Goal: Transaction & Acquisition: Book appointment/travel/reservation

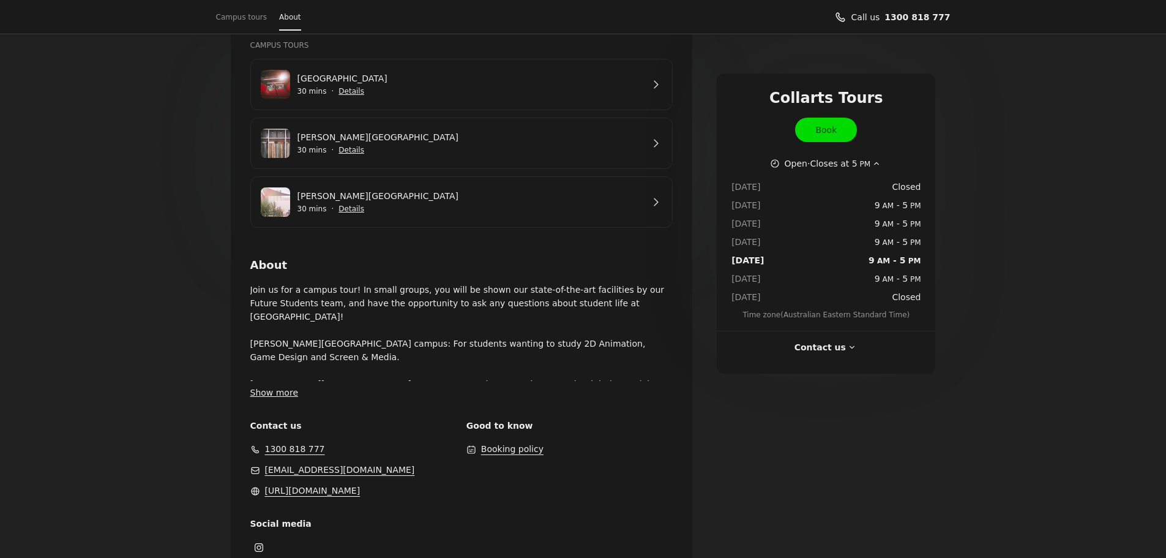
scroll to position [233, 0]
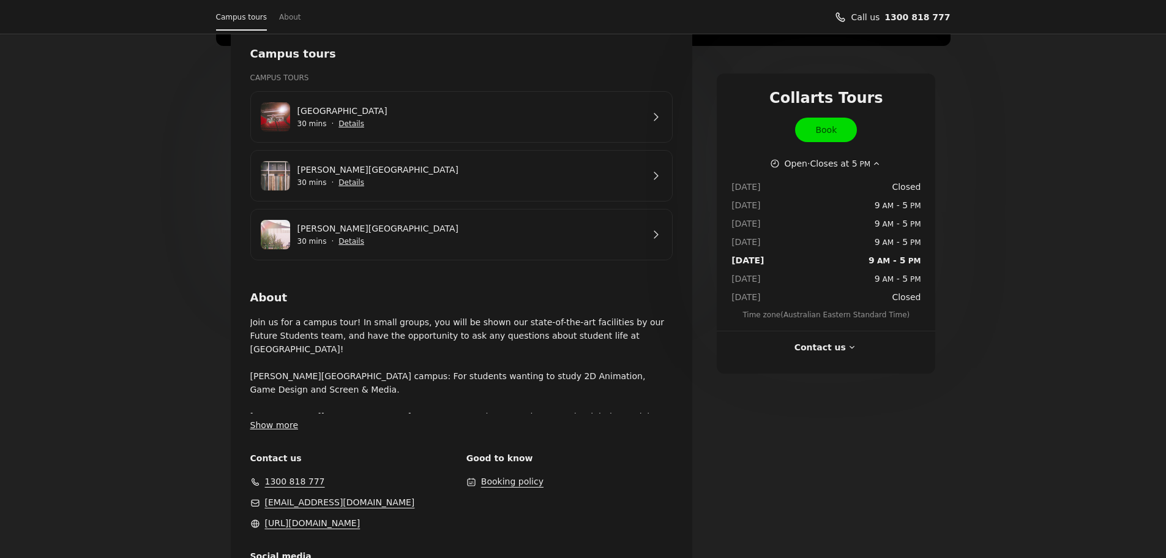
click at [820, 129] on span "Book" at bounding box center [825, 129] width 21 height 13
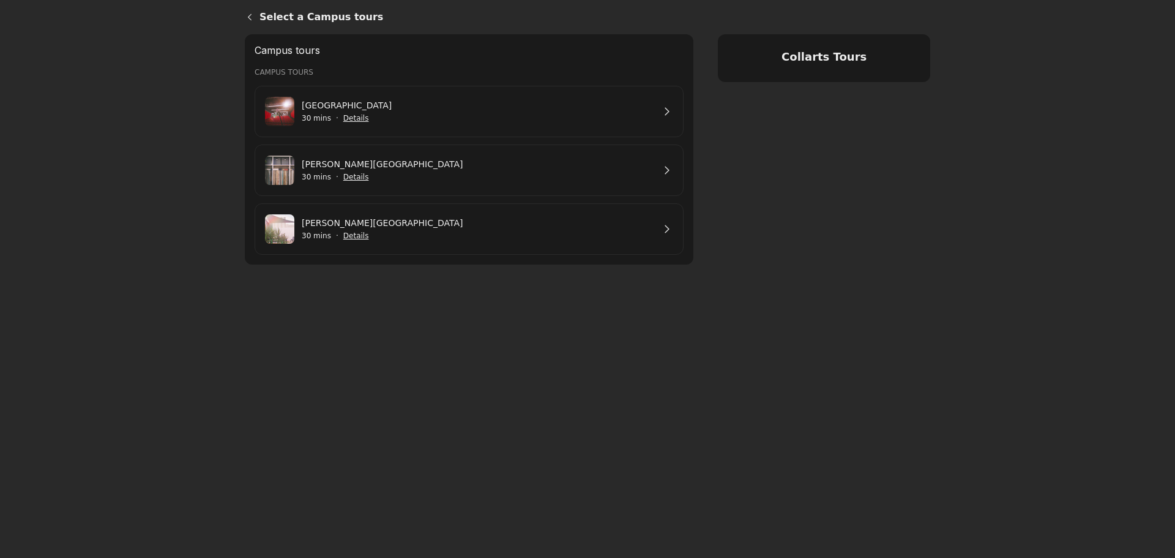
click at [405, 112] on link "[GEOGRAPHIC_DATA]" at bounding box center [478, 105] width 352 height 13
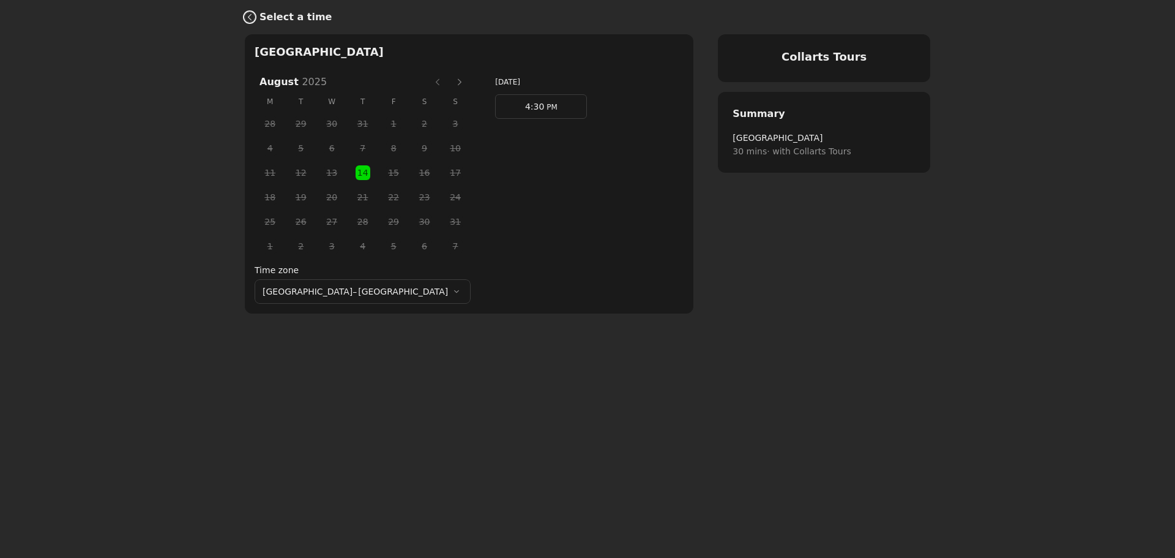
click at [252, 15] on link "Back" at bounding box center [247, 16] width 24 height 29
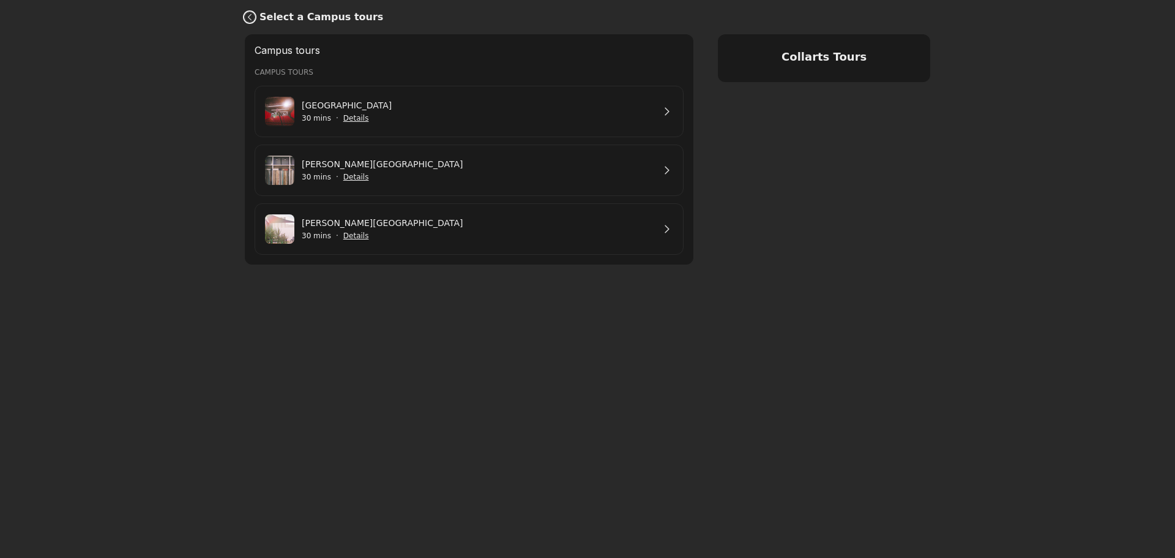
click at [252, 15] on link "Back" at bounding box center [247, 16] width 24 height 29
